Goal: Find specific page/section: Find specific page/section

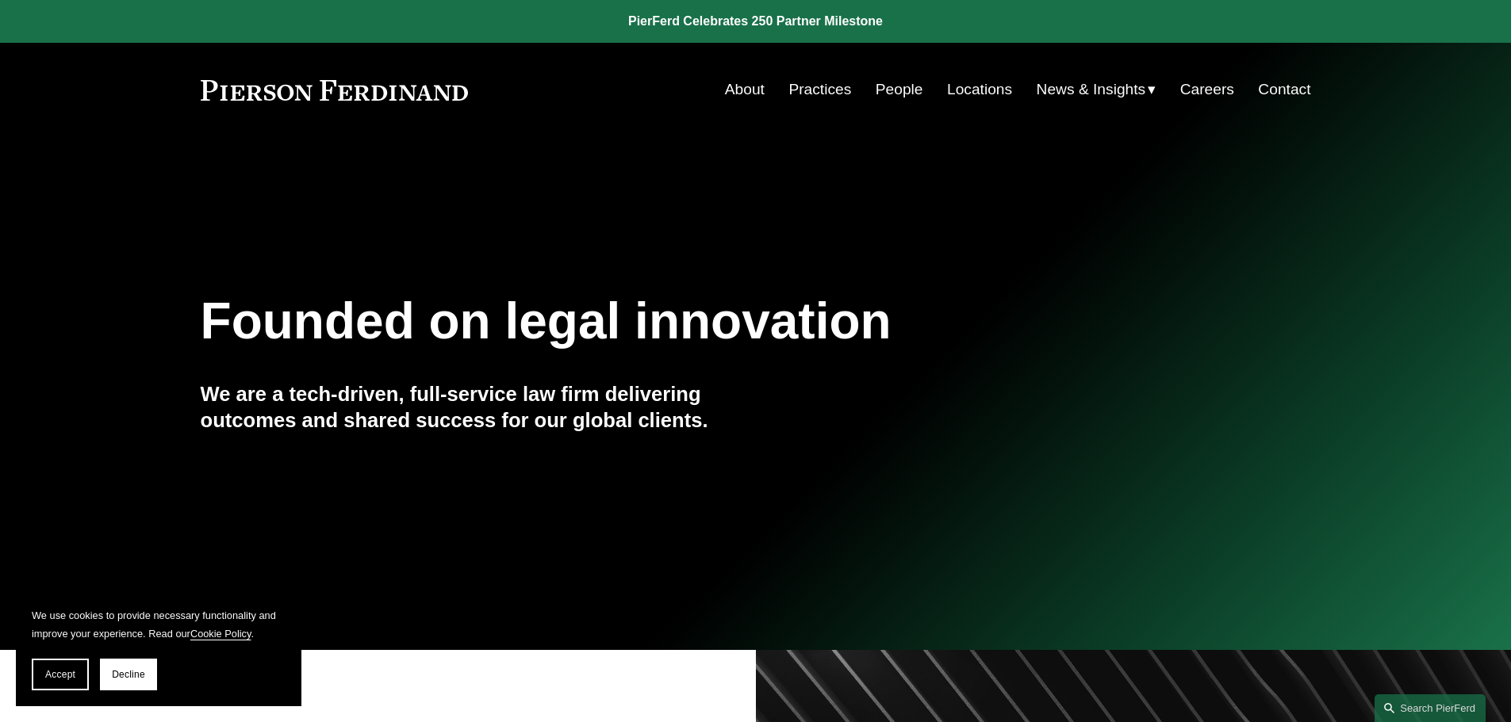
click at [899, 98] on link "People" at bounding box center [899, 90] width 48 height 30
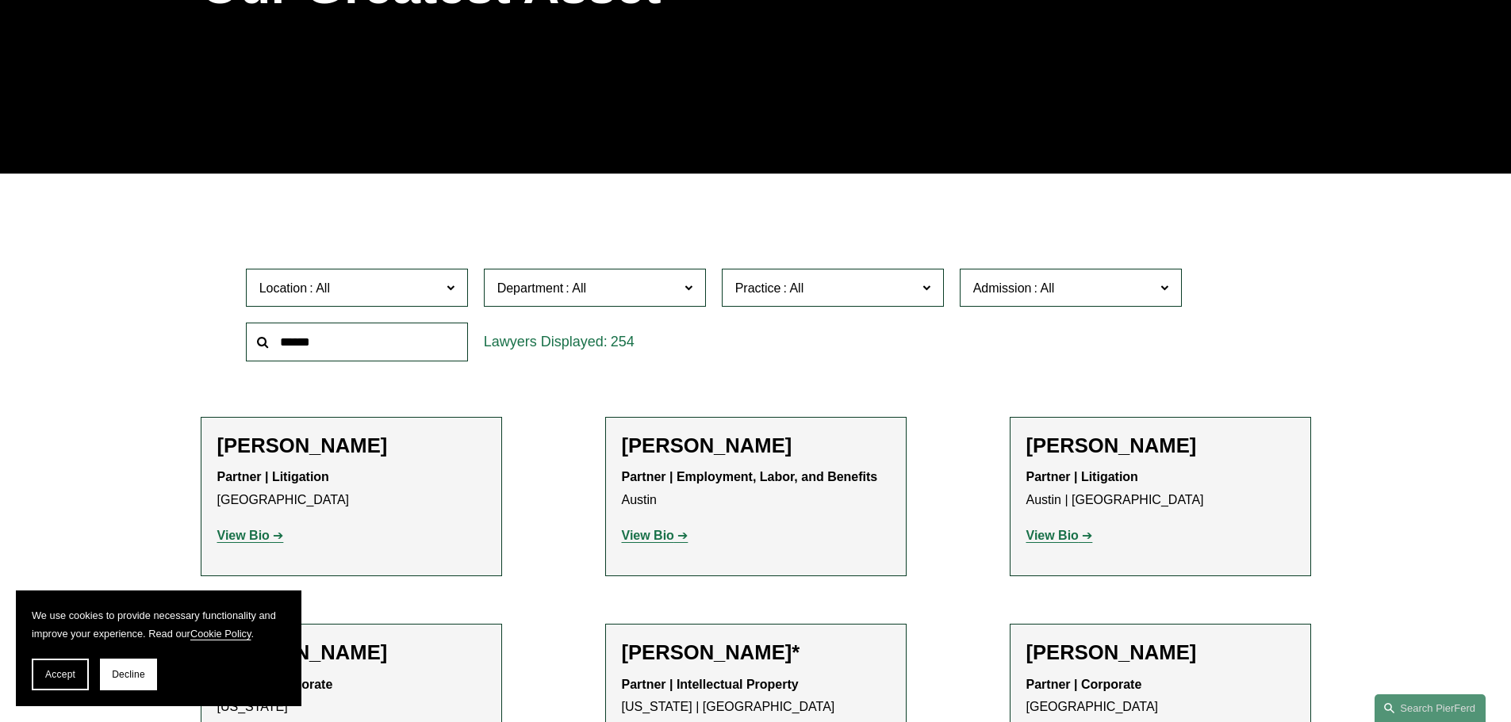
scroll to position [317, 0]
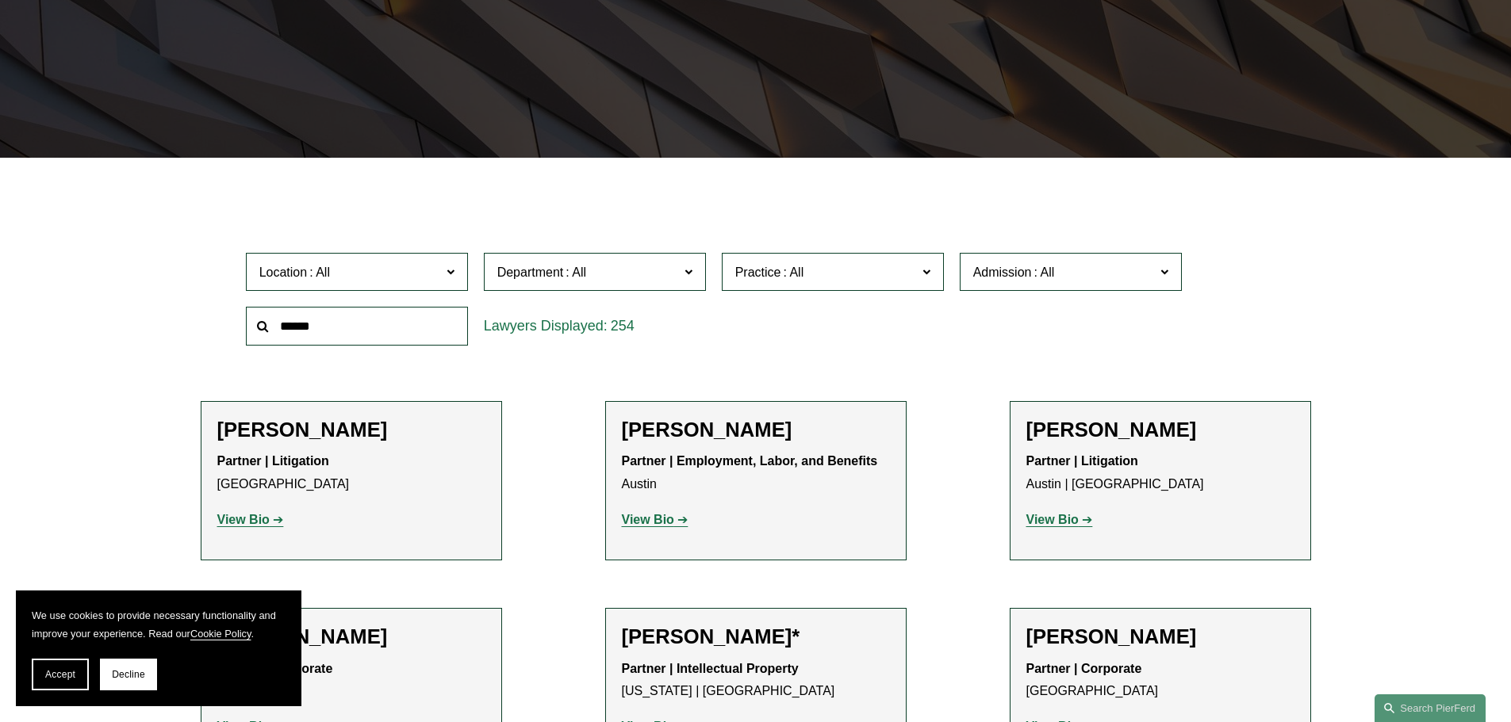
click at [357, 278] on span "Location" at bounding box center [350, 272] width 182 height 21
click at [0, 0] on link "[GEOGRAPHIC_DATA]" at bounding box center [0, 0] width 0 height 0
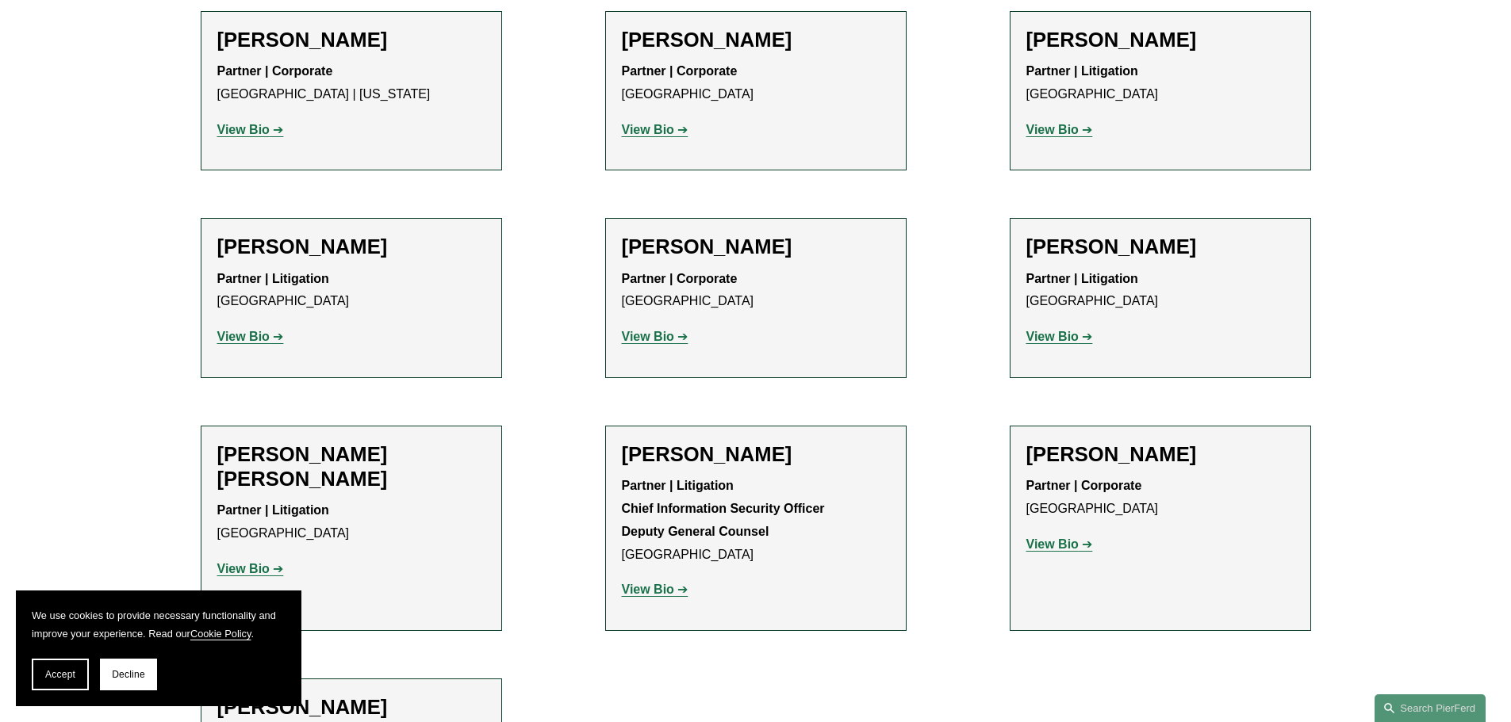
scroll to position [714, 0]
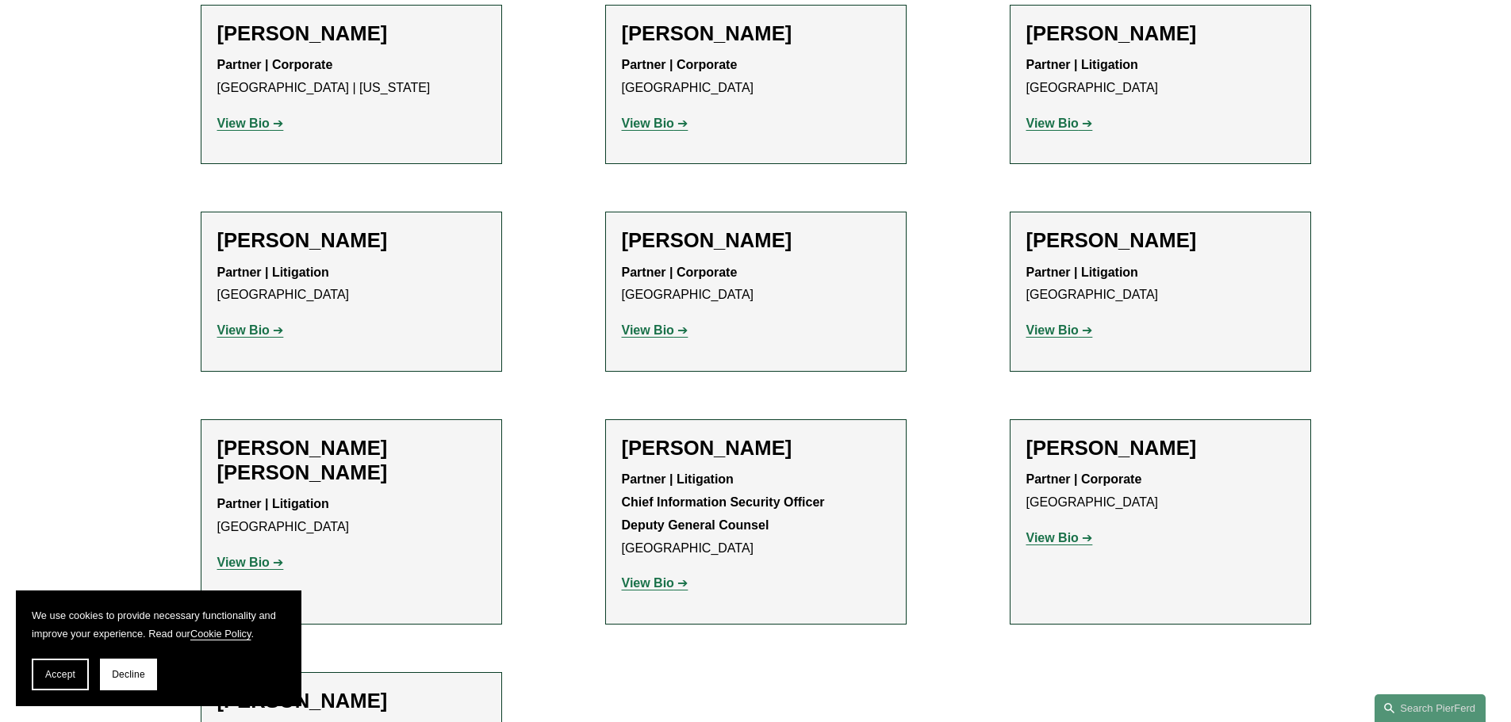
click at [1048, 434] on li "[PERSON_NAME] Partner | Corporate Houston View Bio Location: [GEOGRAPHIC_DATA];…" at bounding box center [1159, 522] width 301 height 205
click at [1035, 448] on h2 "[PERSON_NAME]" at bounding box center [1160, 448] width 268 height 25
click at [1047, 527] on p "View Bio" at bounding box center [1160, 538] width 268 height 23
click at [1048, 537] on strong "View Bio" at bounding box center [1052, 537] width 52 height 13
